Goal: Task Accomplishment & Management: Use online tool/utility

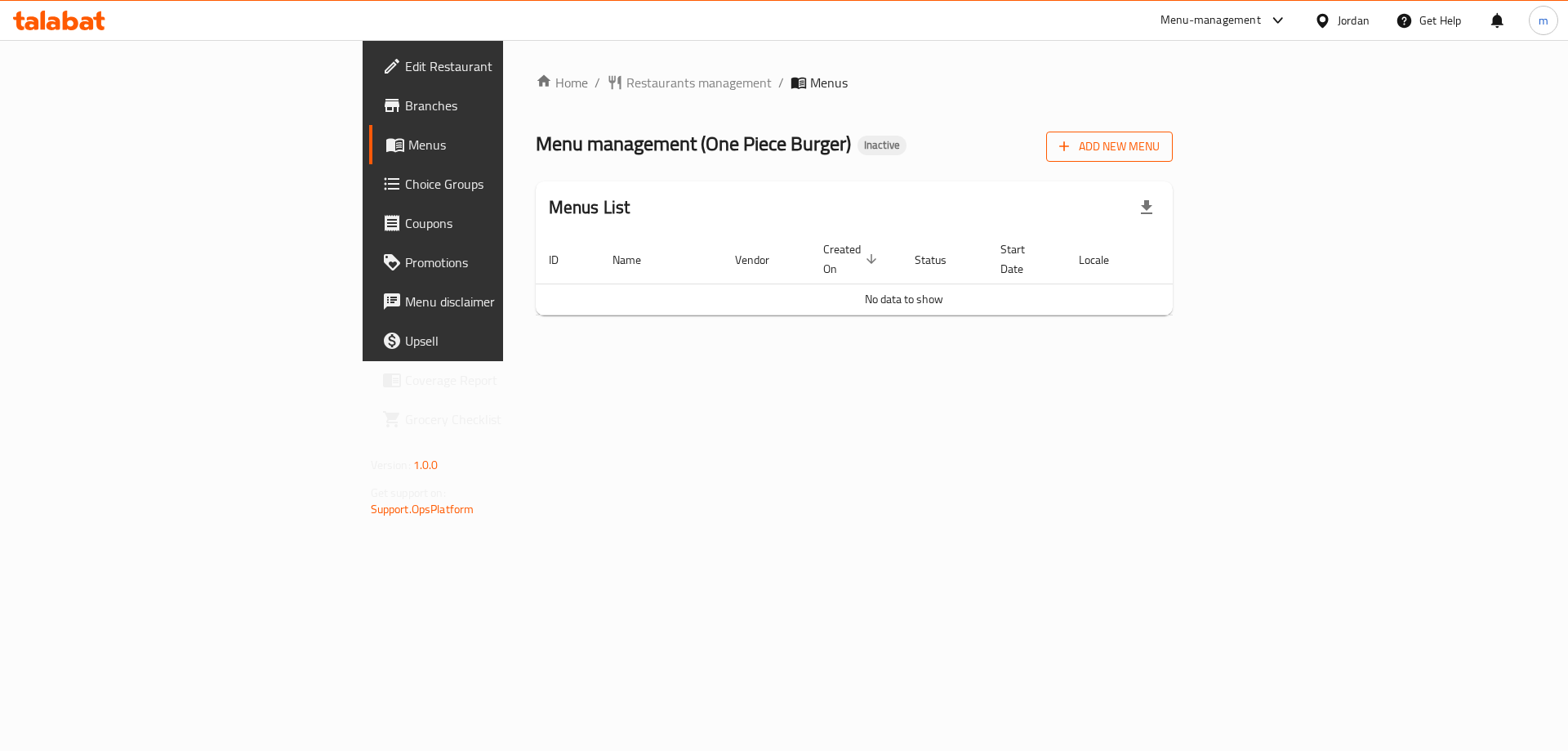
click at [1160, 144] on span "Add New Menu" at bounding box center [1109, 146] width 100 height 21
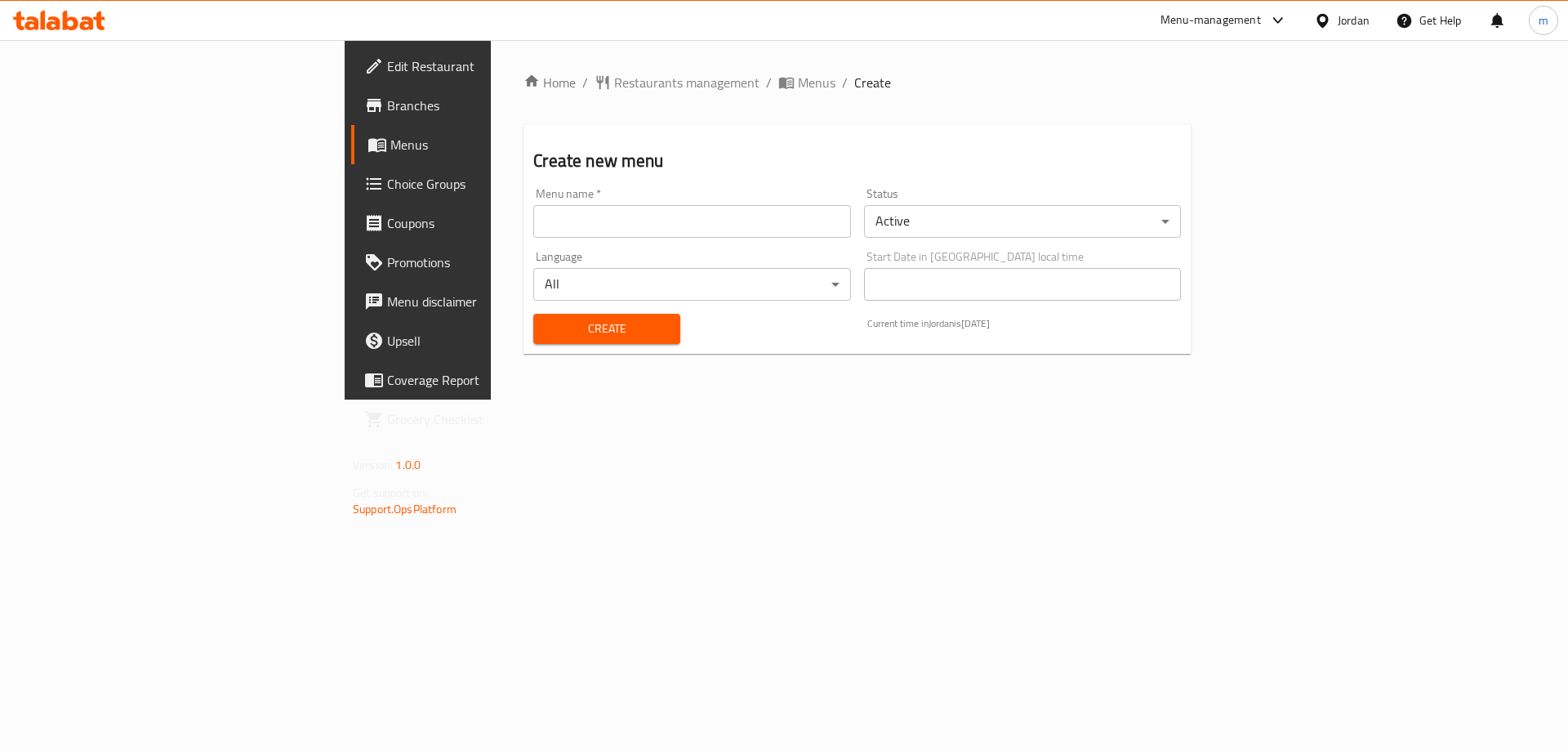
click at [641, 232] on input "text" at bounding box center [692, 222] width 317 height 33
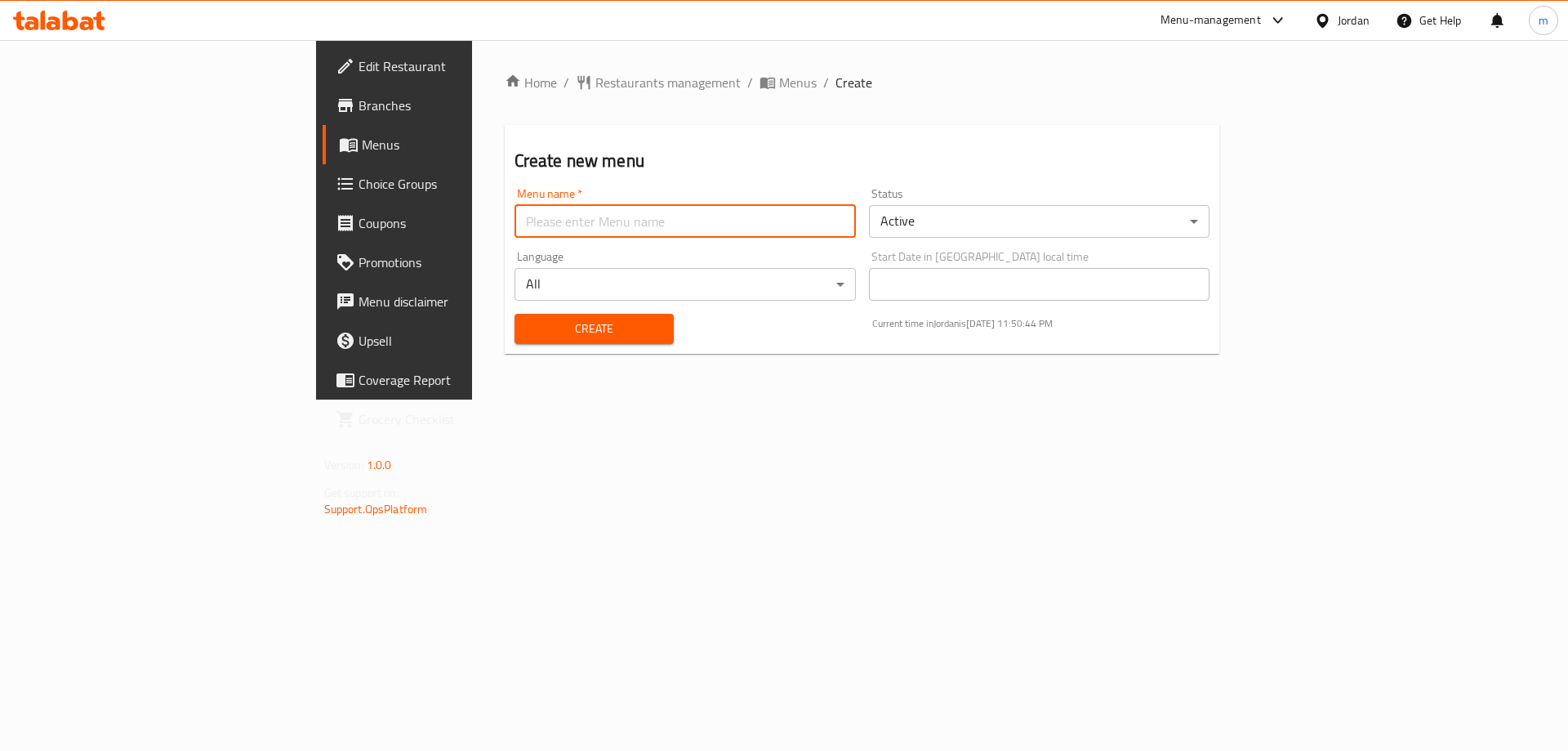
type input "Marwan"
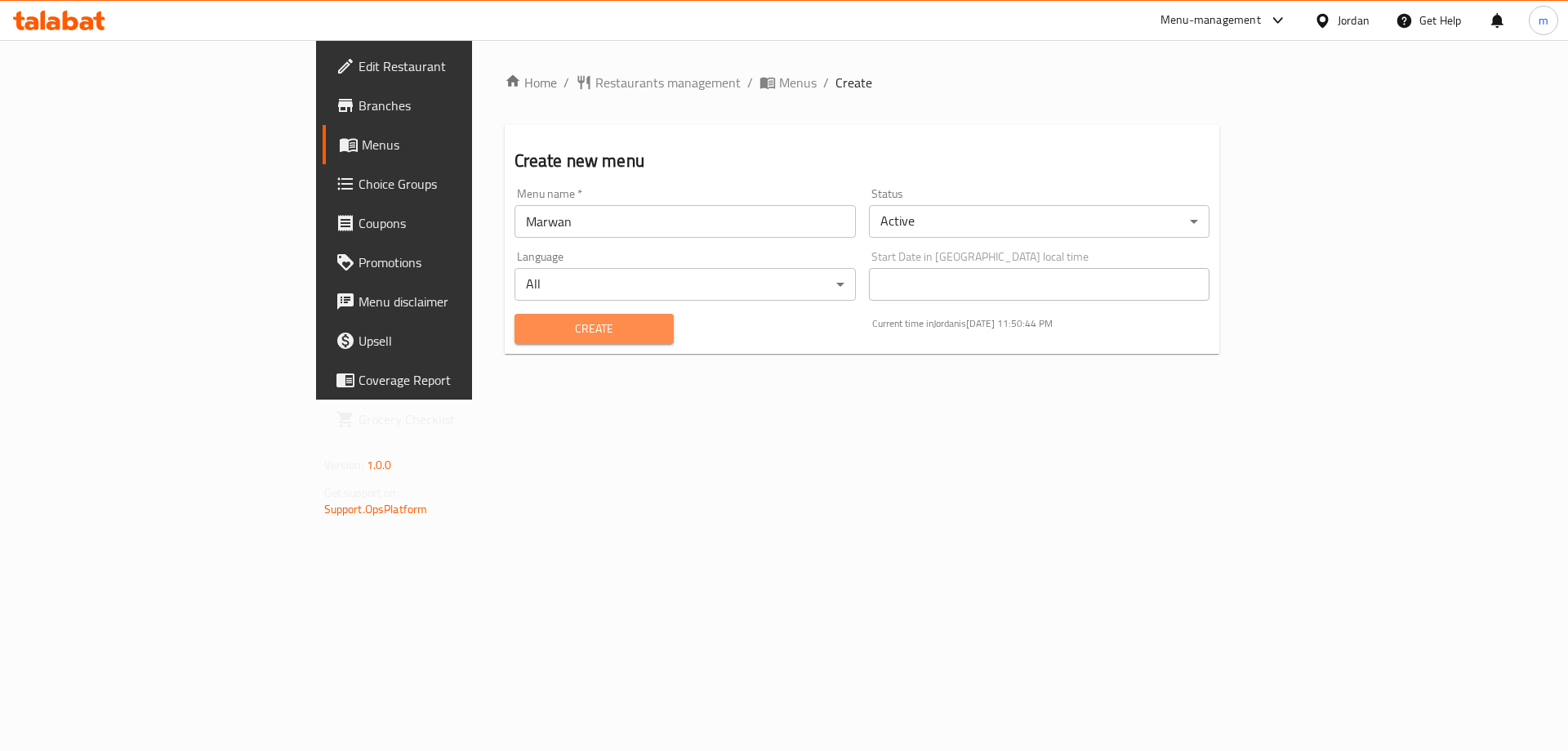
click at [527, 322] on span "Create" at bounding box center [594, 329] width 133 height 21
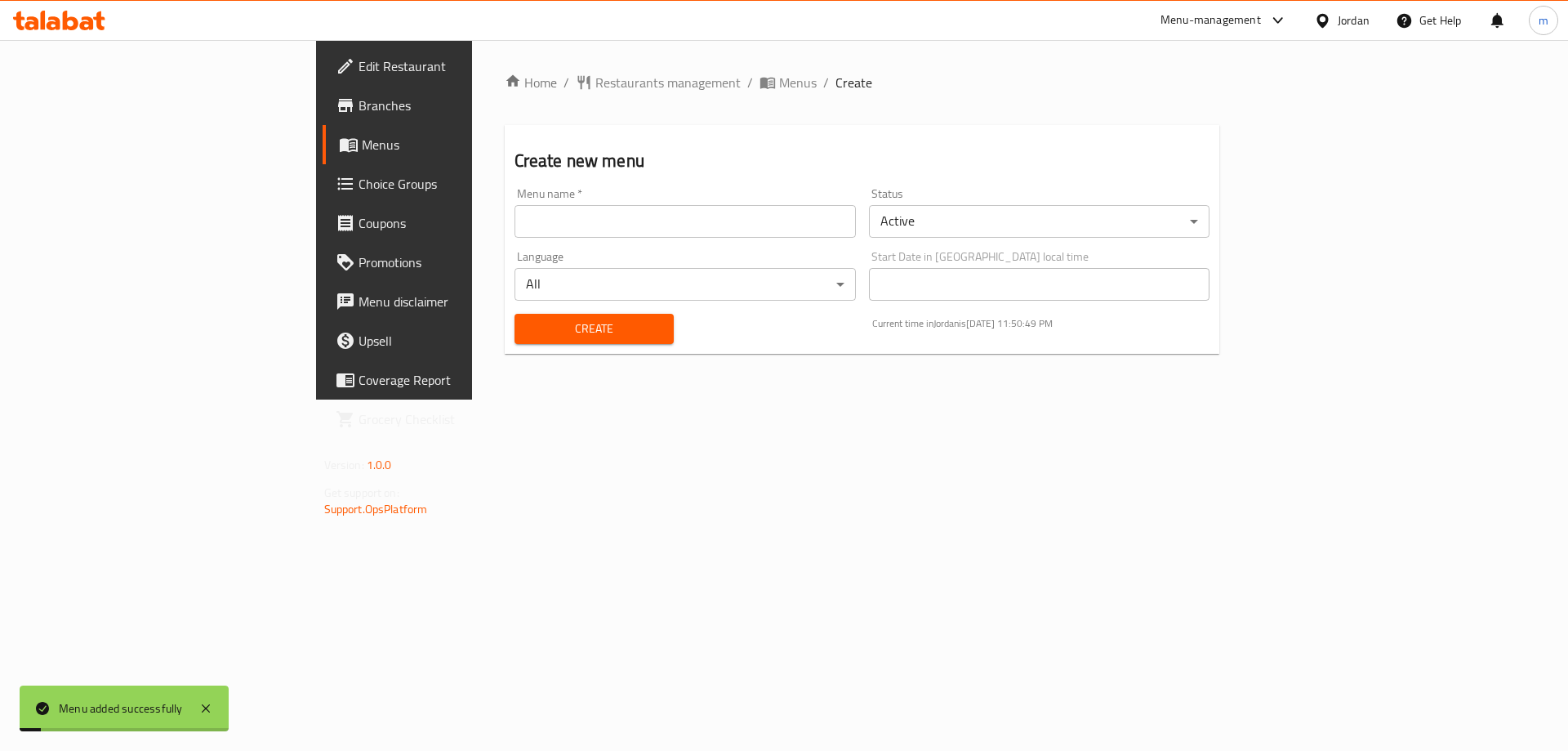
click at [361, 135] on span "Menus" at bounding box center [463, 145] width 204 height 20
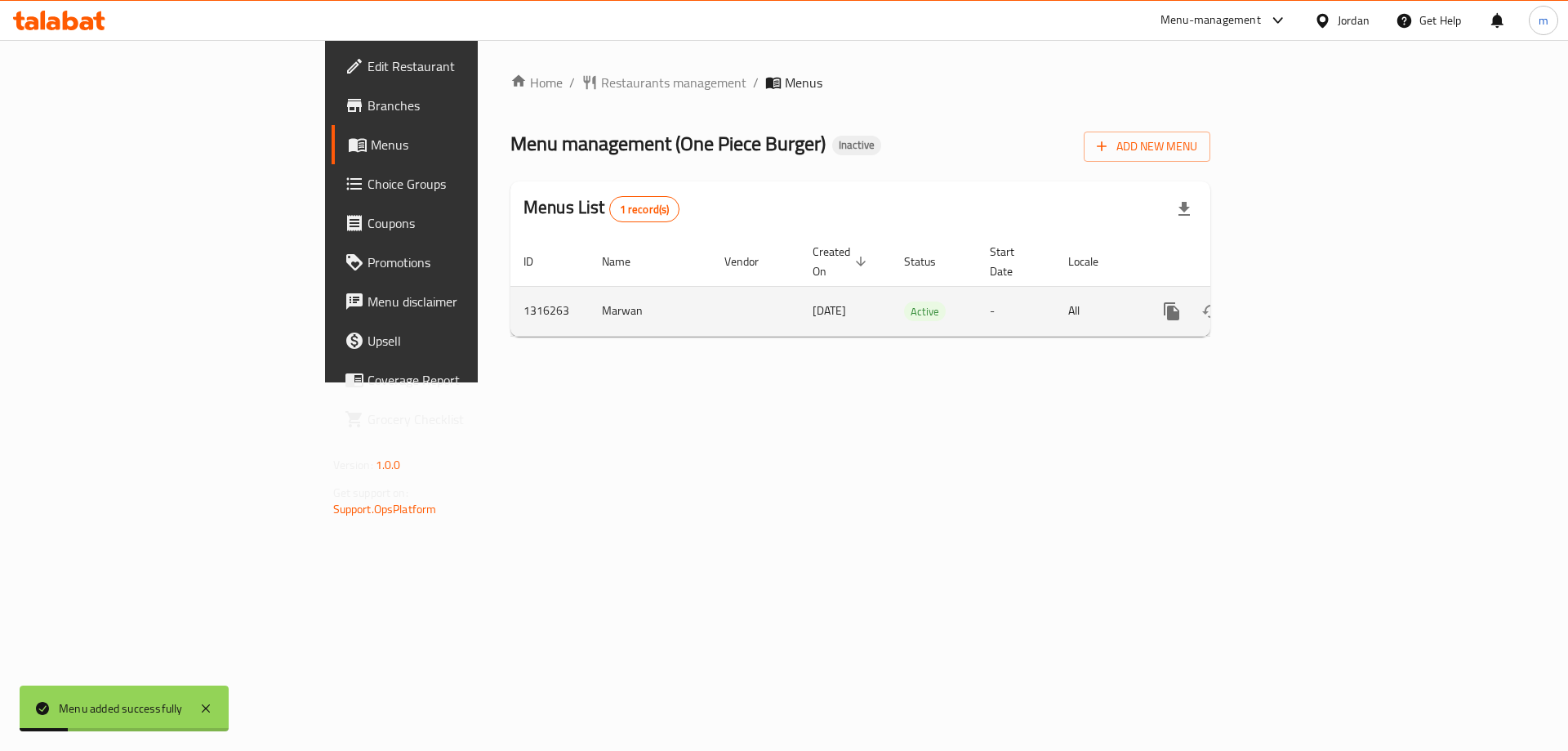
click at [1299, 302] on icon "enhanced table" at bounding box center [1290, 311] width 20 height 20
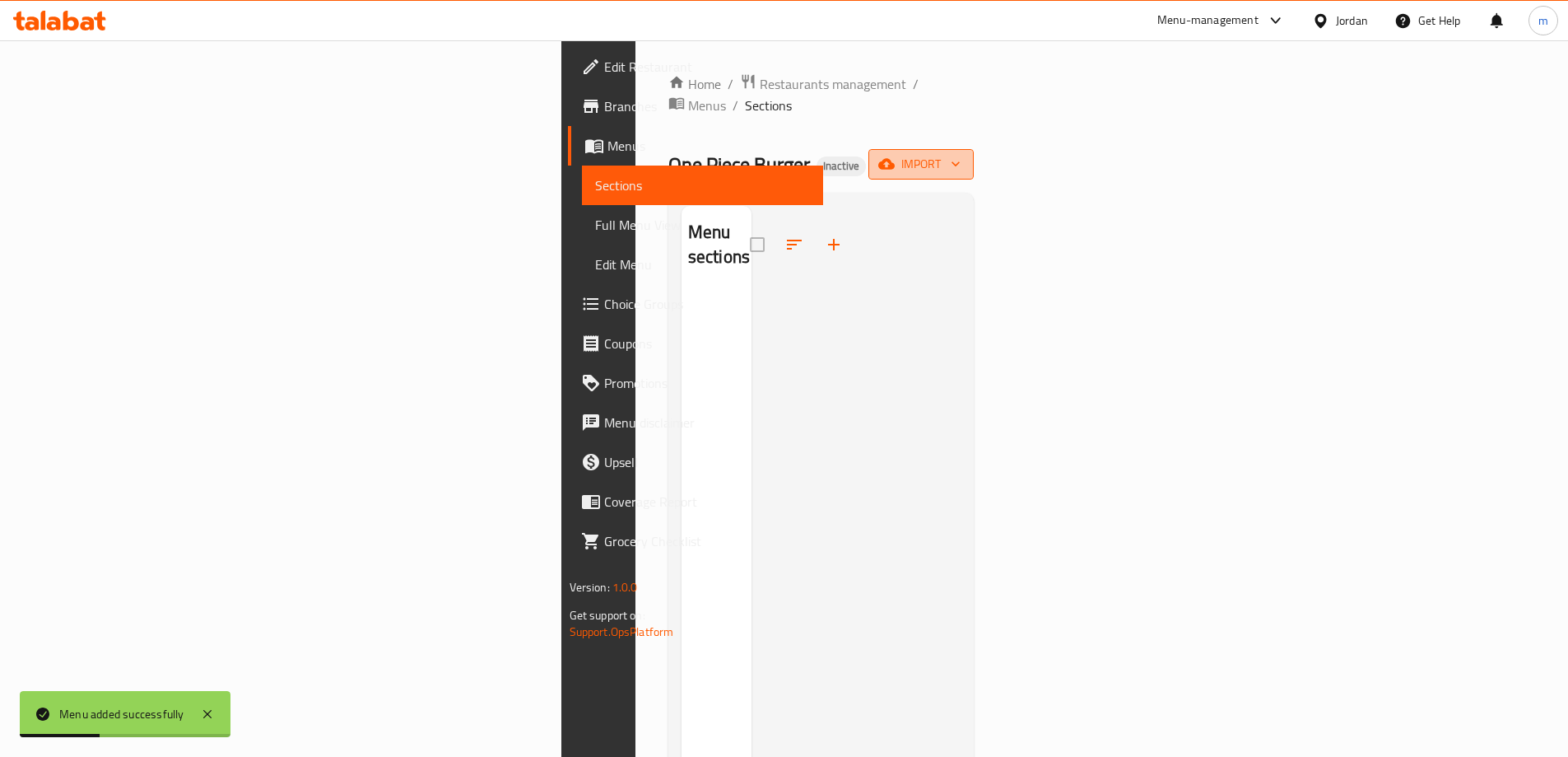
click at [960, 154] on span "import" at bounding box center [921, 164] width 79 height 21
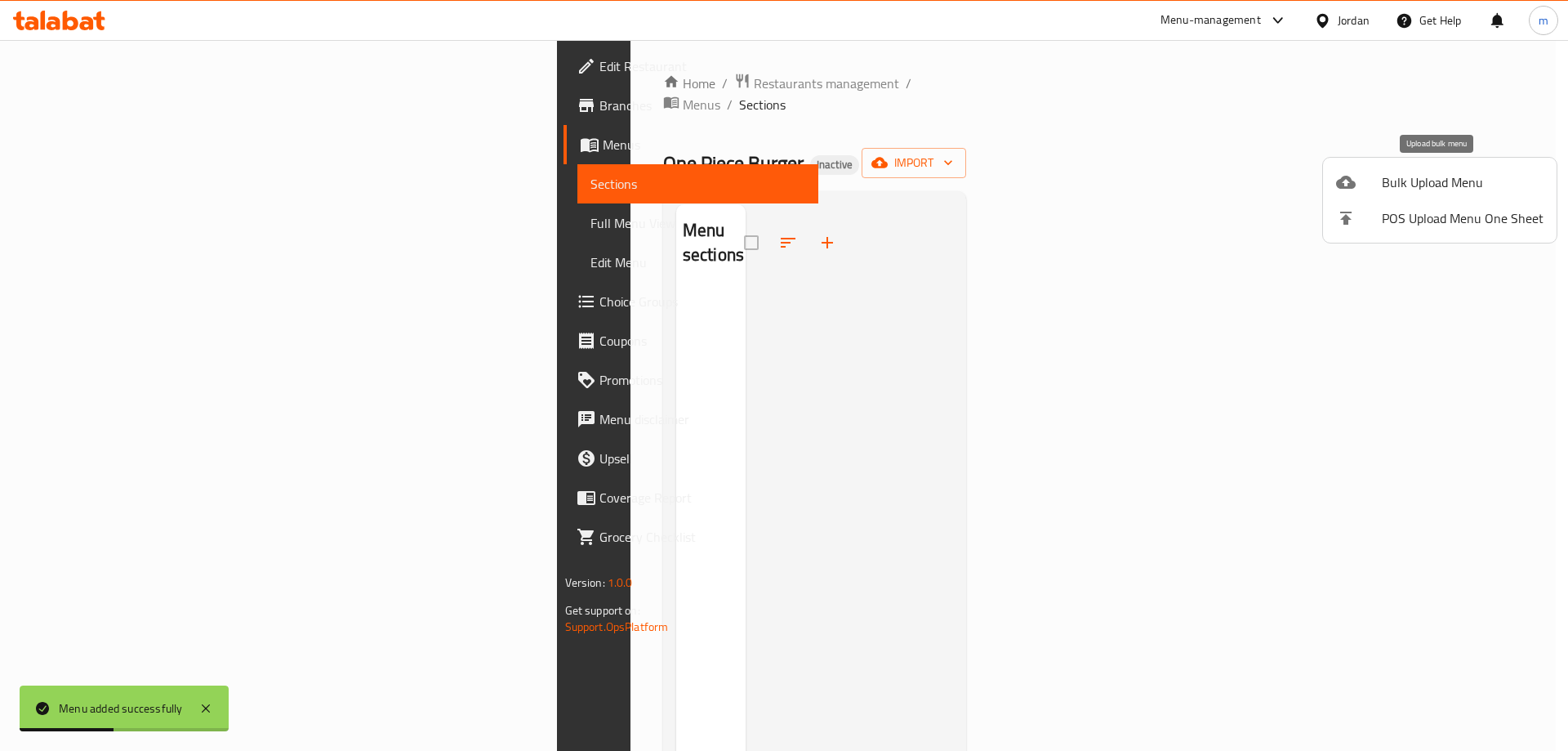
click at [1374, 186] on div at bounding box center [1359, 182] width 46 height 20
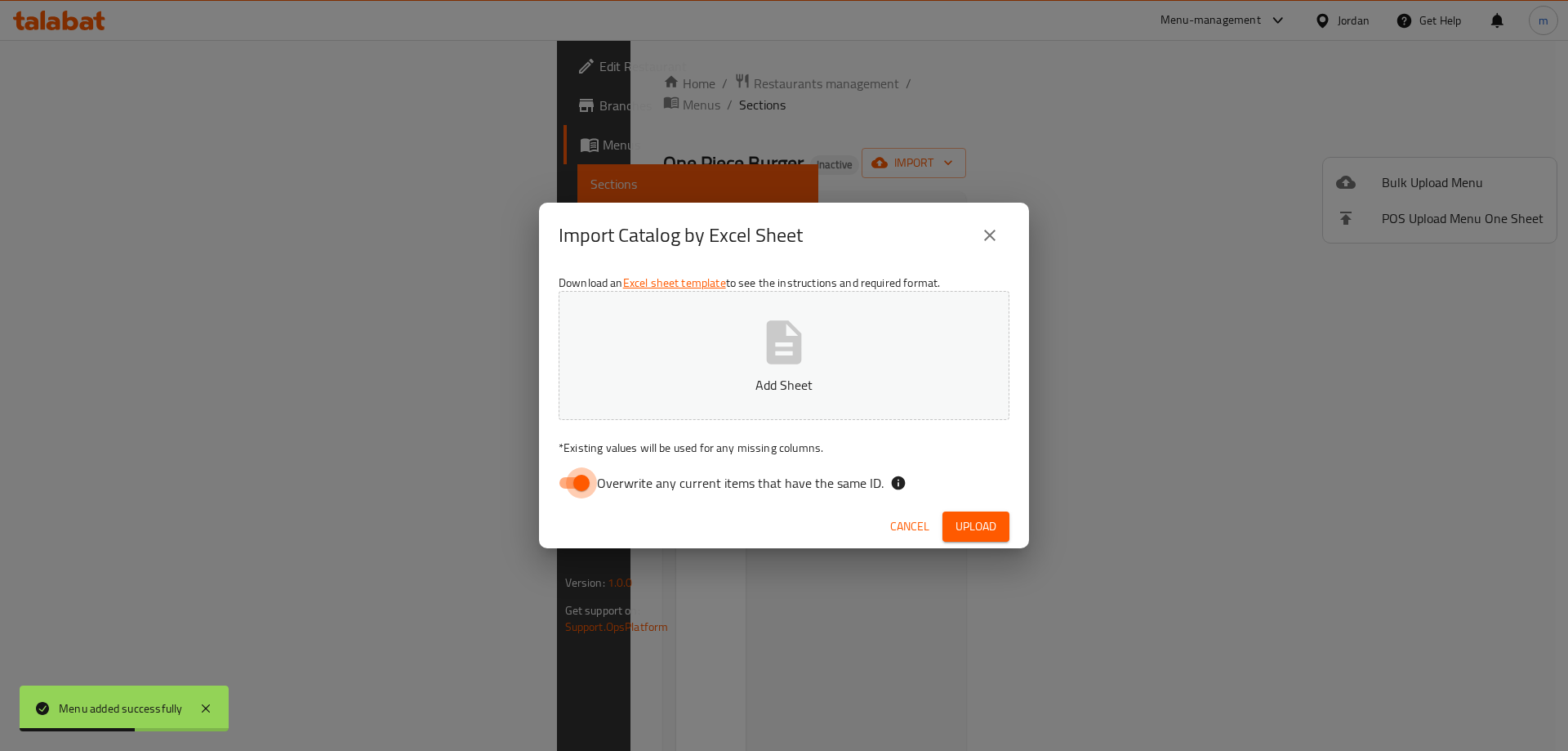
click at [574, 481] on input "Overwrite any current items that have the same ID." at bounding box center [581, 483] width 93 height 31
checkbox input "false"
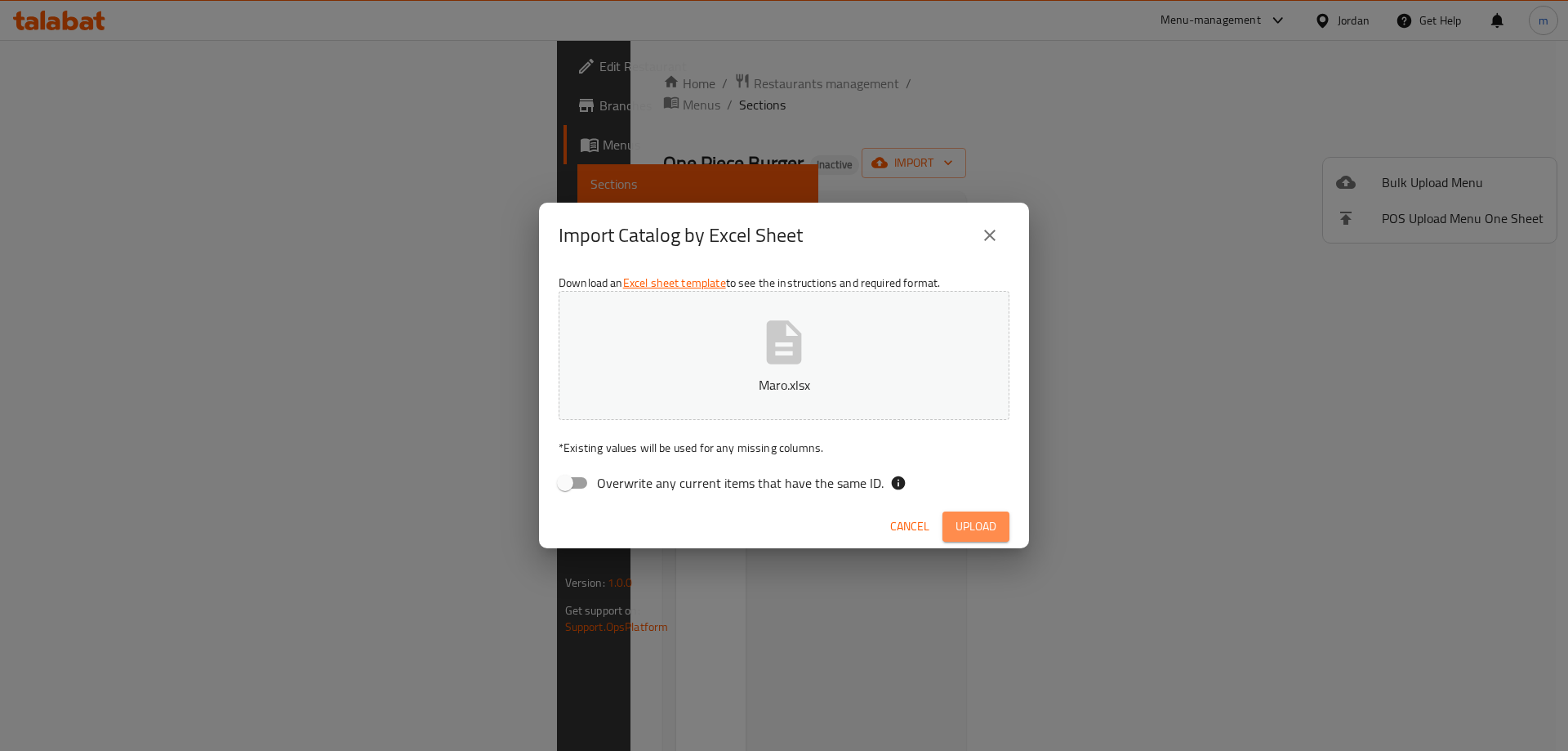
click at [977, 529] on span "Upload" at bounding box center [976, 526] width 41 height 21
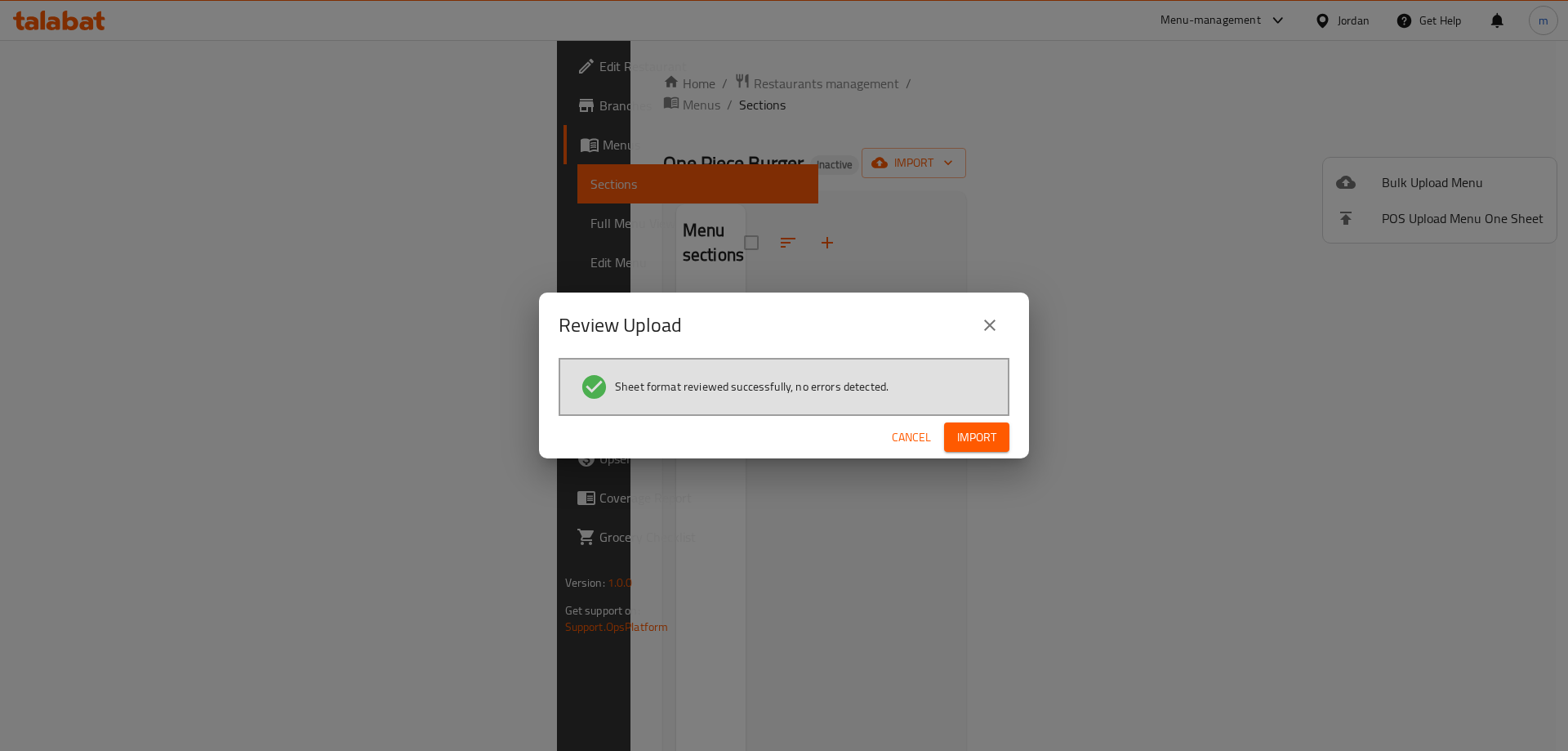
click at [976, 434] on span "Import" at bounding box center [977, 437] width 39 height 21
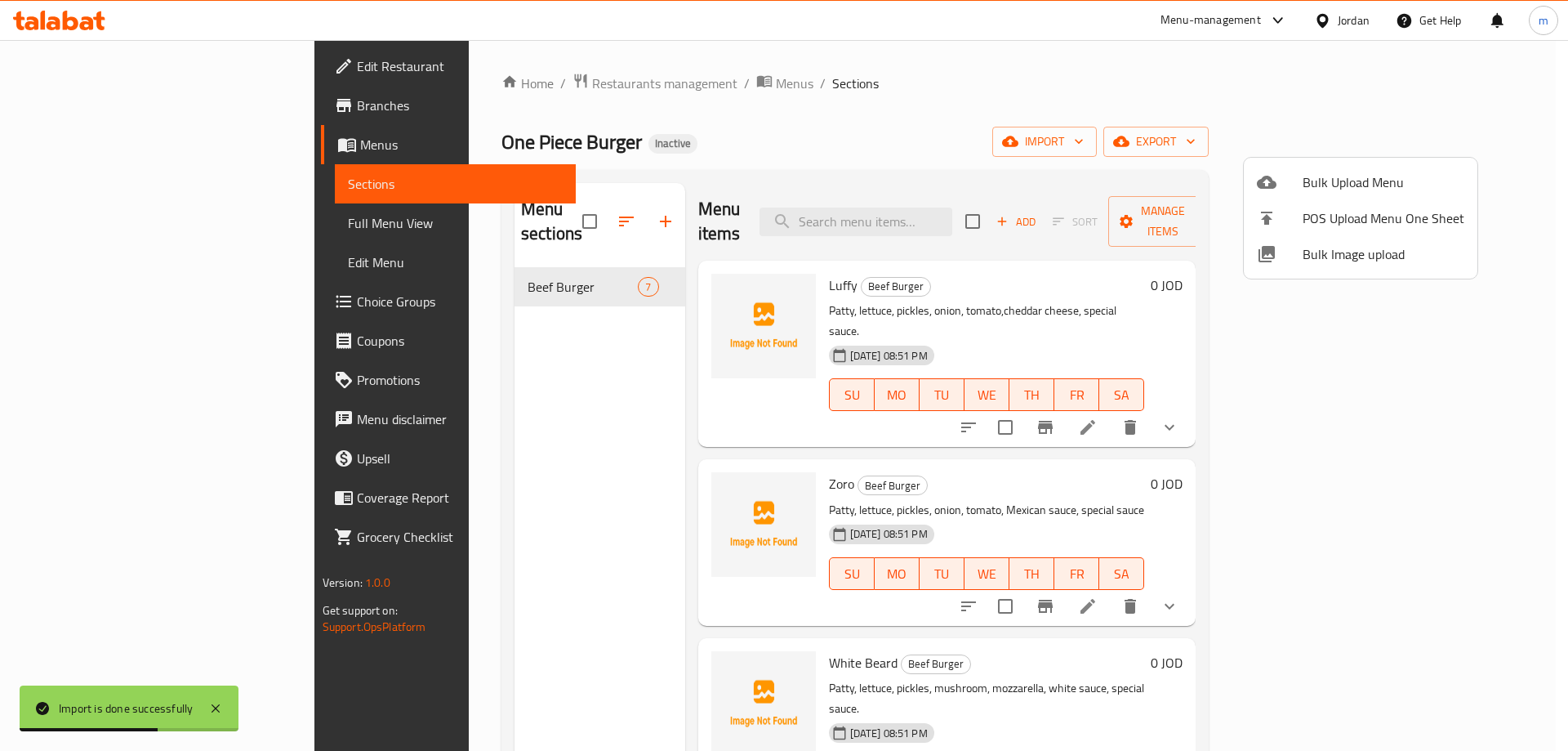
click at [745, 111] on div at bounding box center [784, 376] width 1568 height 751
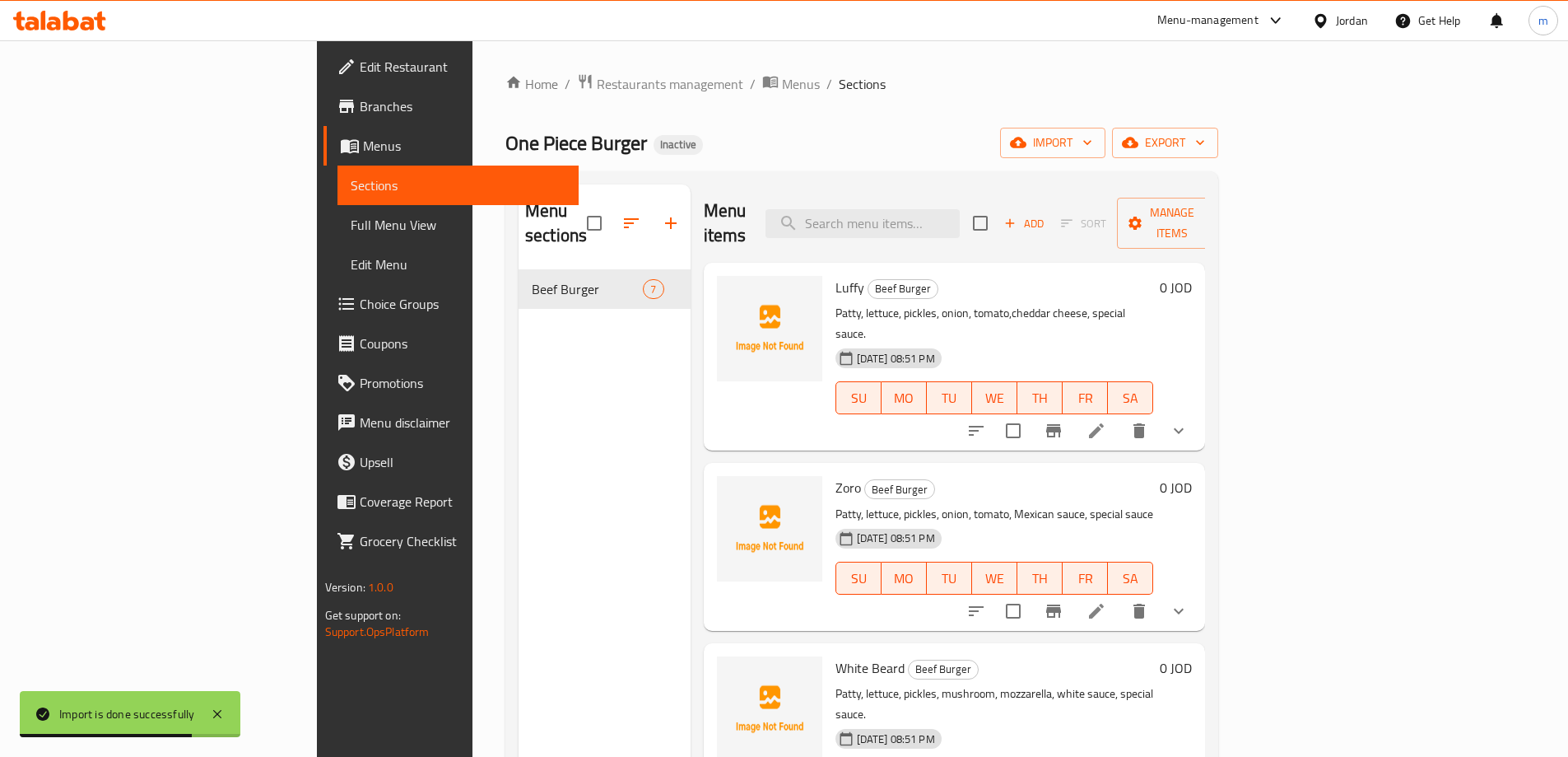
click at [350, 223] on span "Full Menu View" at bounding box center [457, 224] width 214 height 20
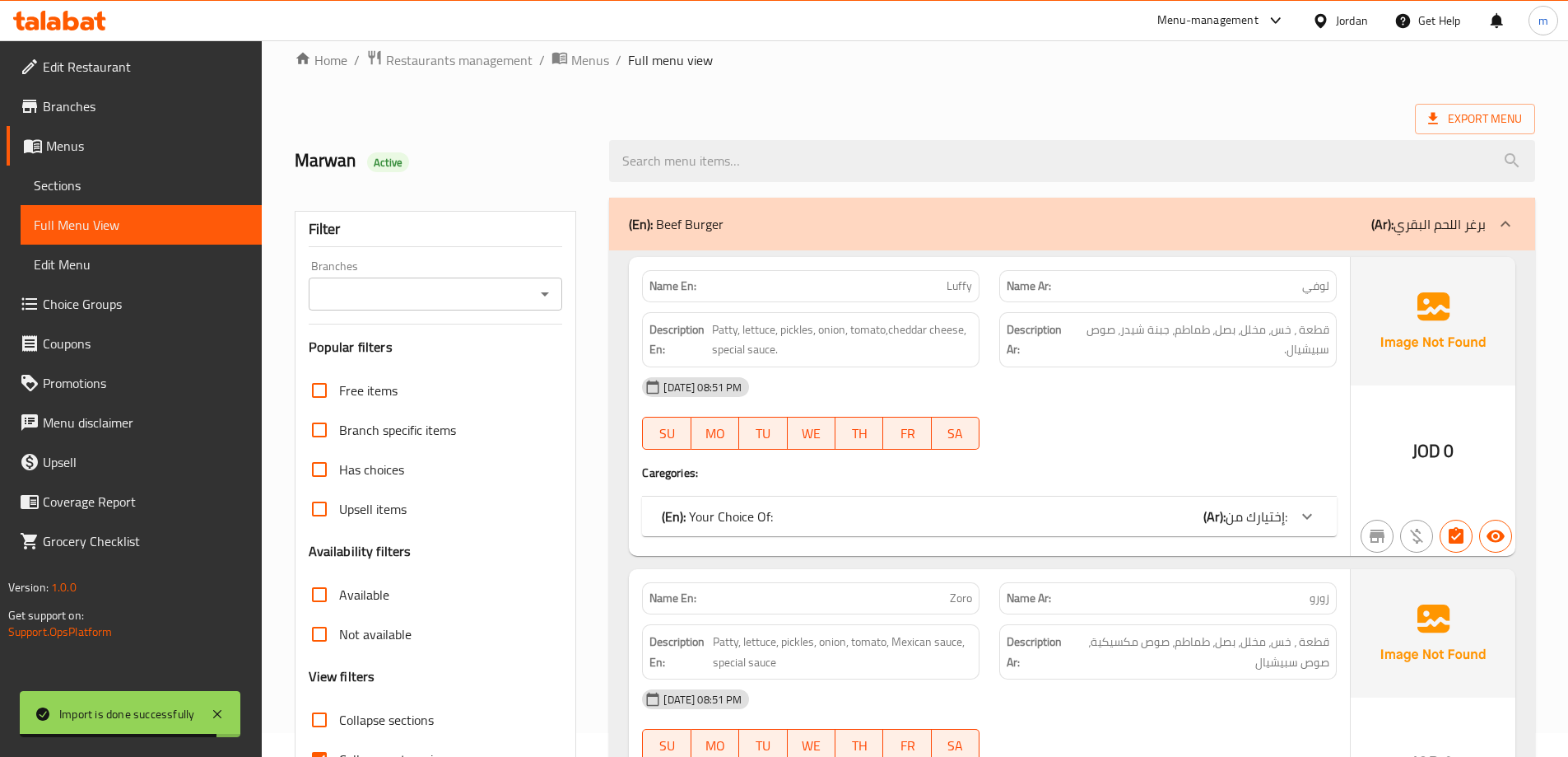
scroll to position [247, 0]
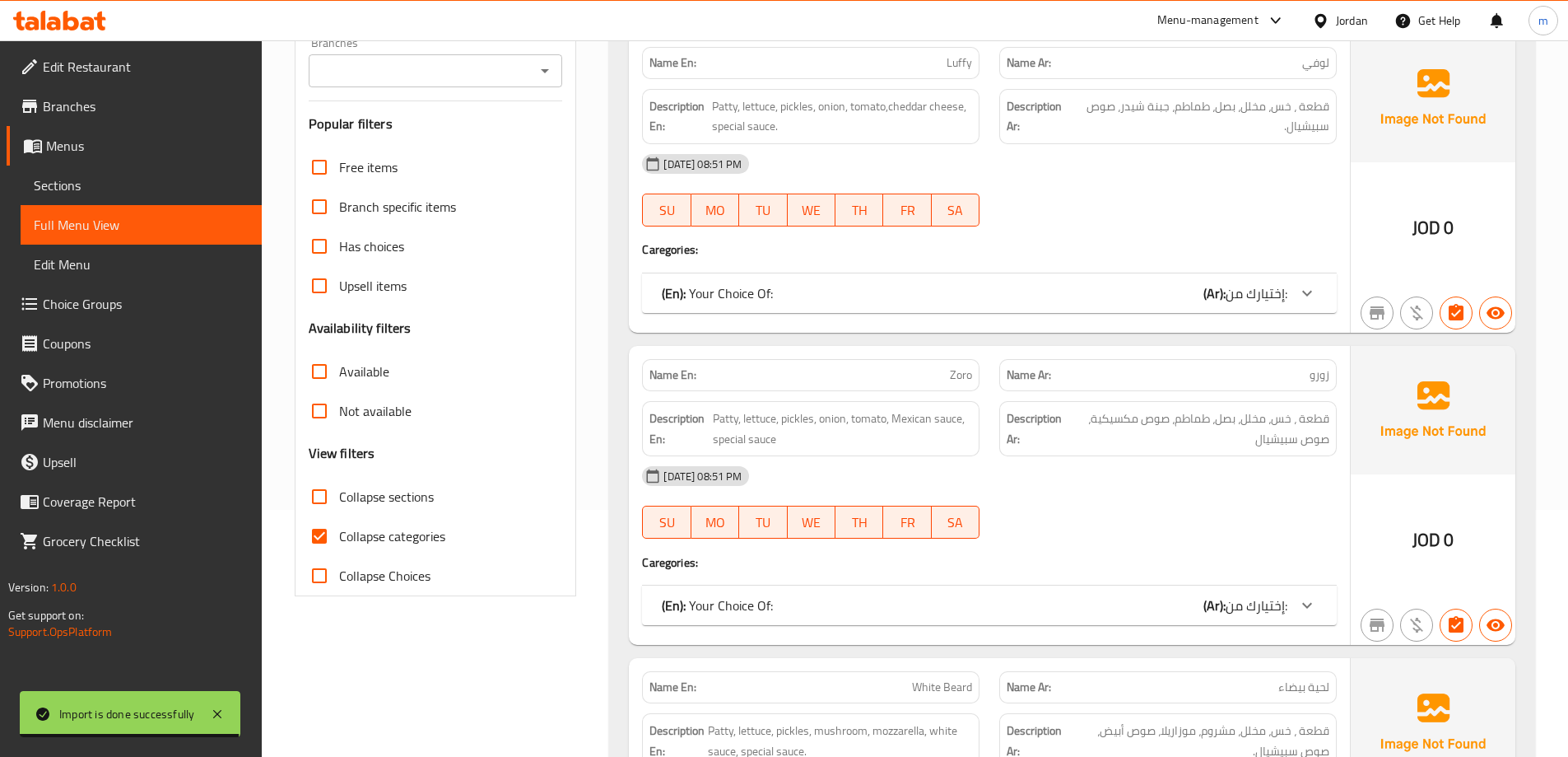
click at [354, 538] on span "Collapse categories" at bounding box center [392, 536] width 106 height 20
click at [339, 538] on input "Collapse categories" at bounding box center [320, 536] width 40 height 40
checkbox input "false"
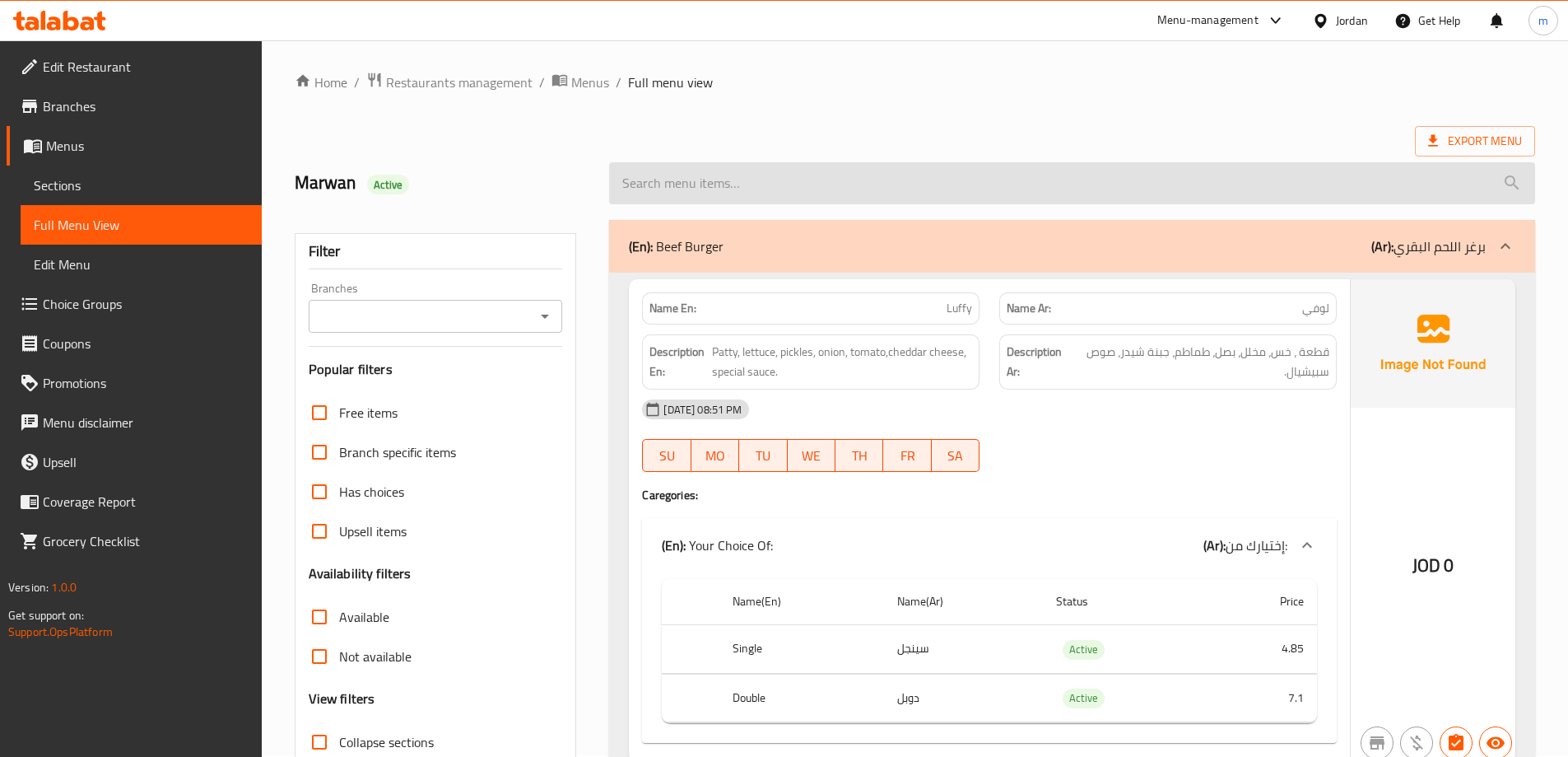
scroll to position [0, 0]
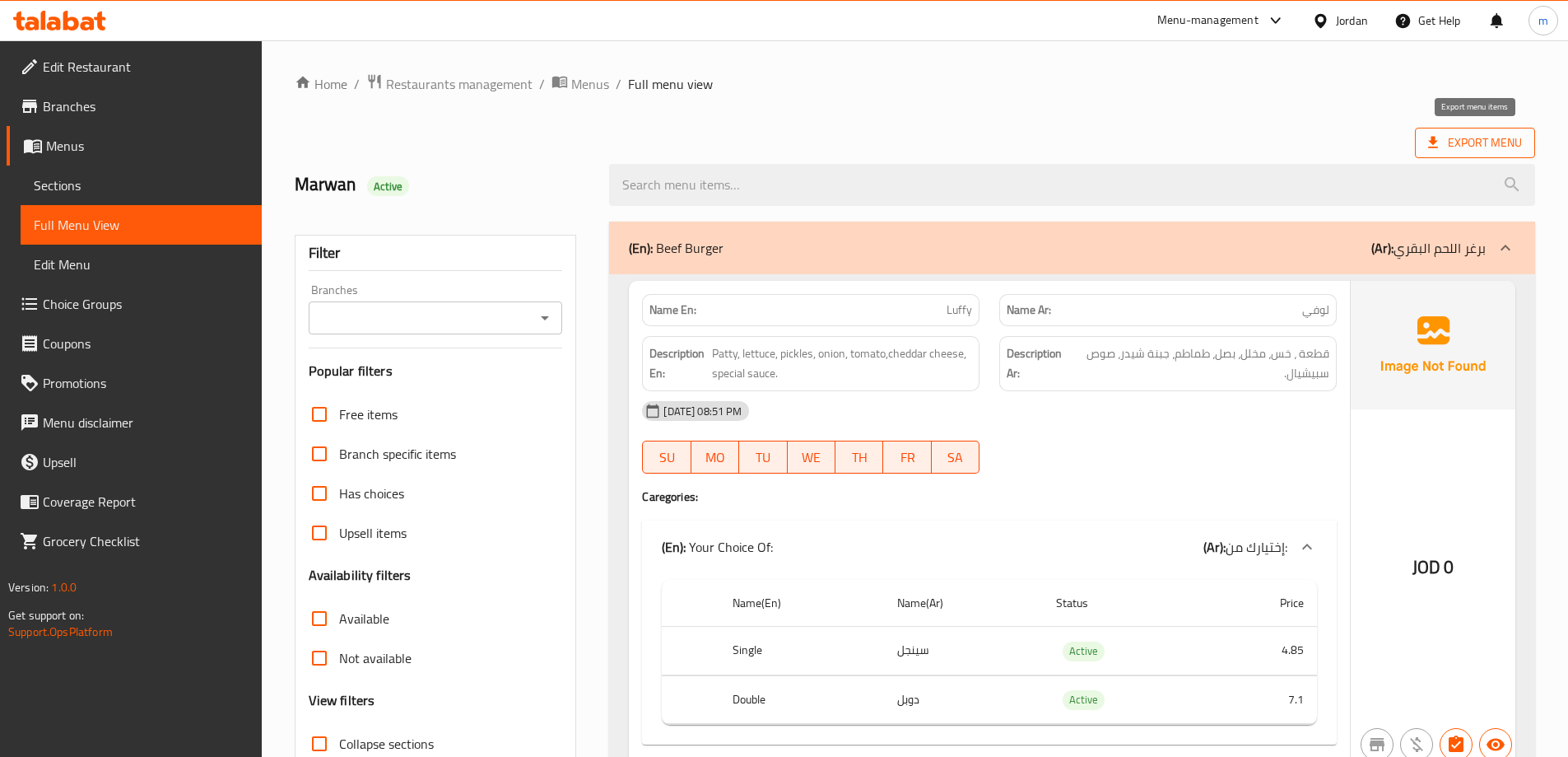
click at [1469, 133] on span "Export Menu" at bounding box center [1474, 142] width 94 height 21
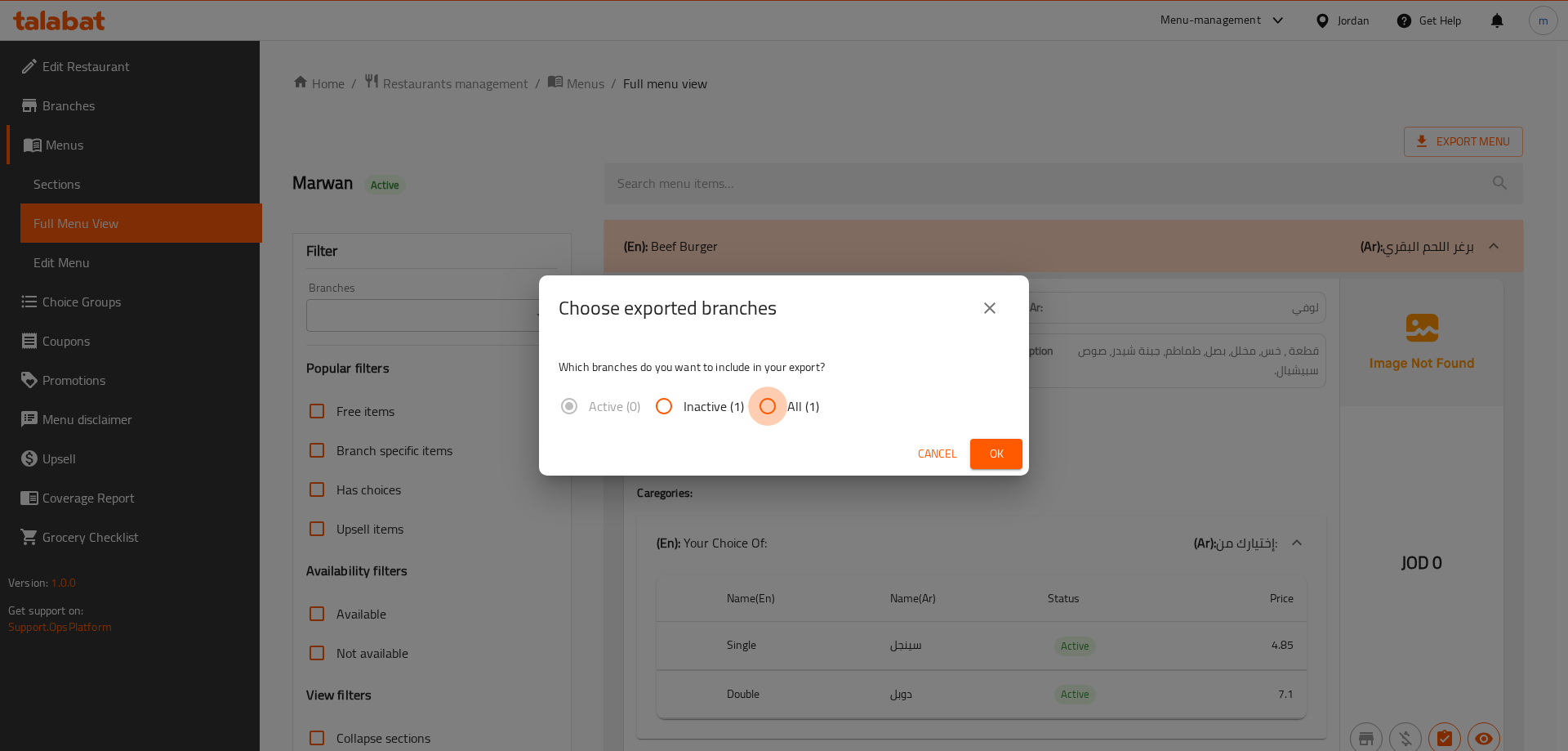
click at [768, 404] on input "All (1)" at bounding box center [768, 406] width 39 height 39
radio input "true"
click at [992, 440] on button "Ok" at bounding box center [996, 454] width 53 height 30
